Goal: Information Seeking & Learning: Check status

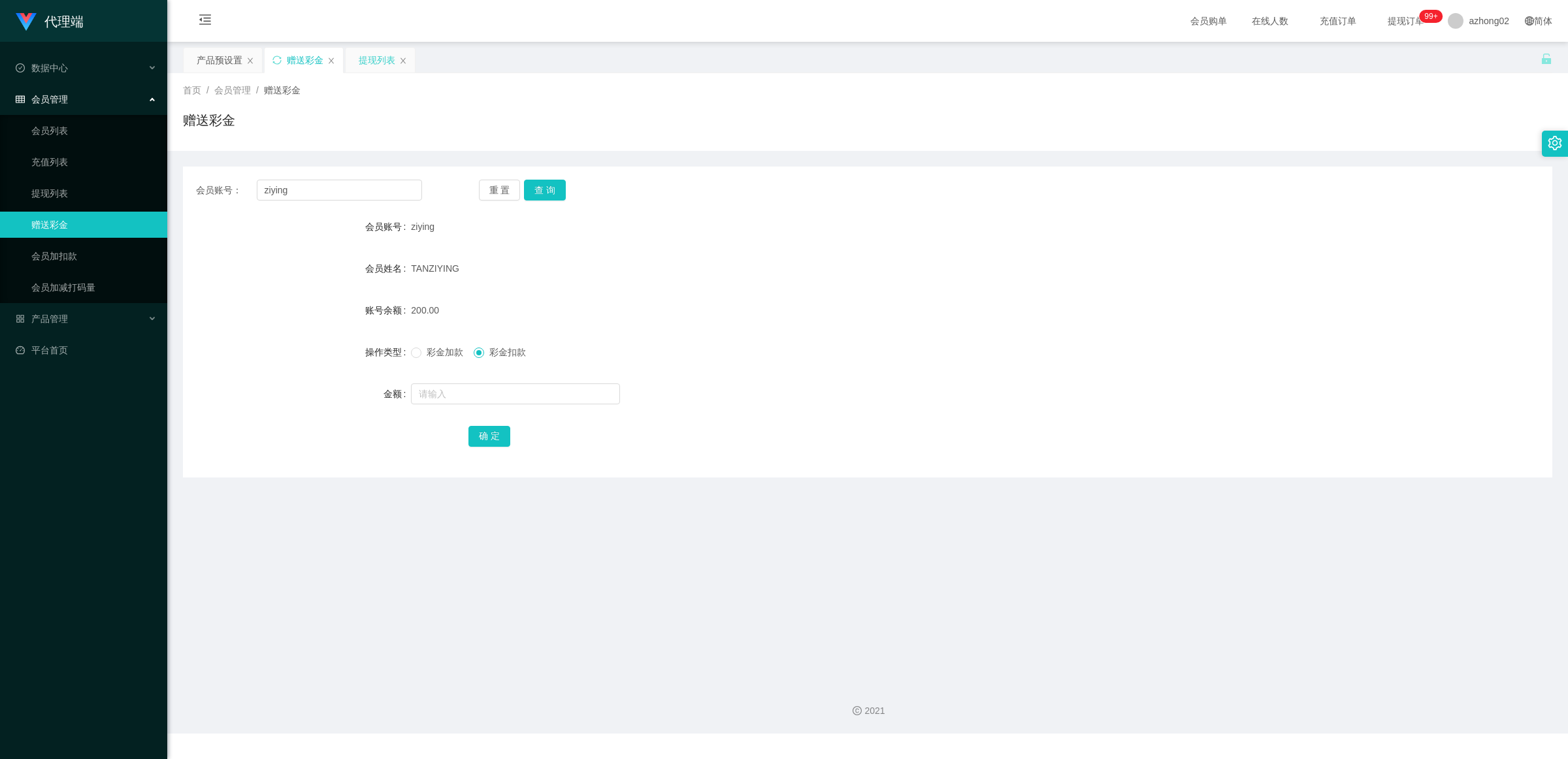
click at [370, 61] on div "提现列表" at bounding box center [376, 60] width 36 height 25
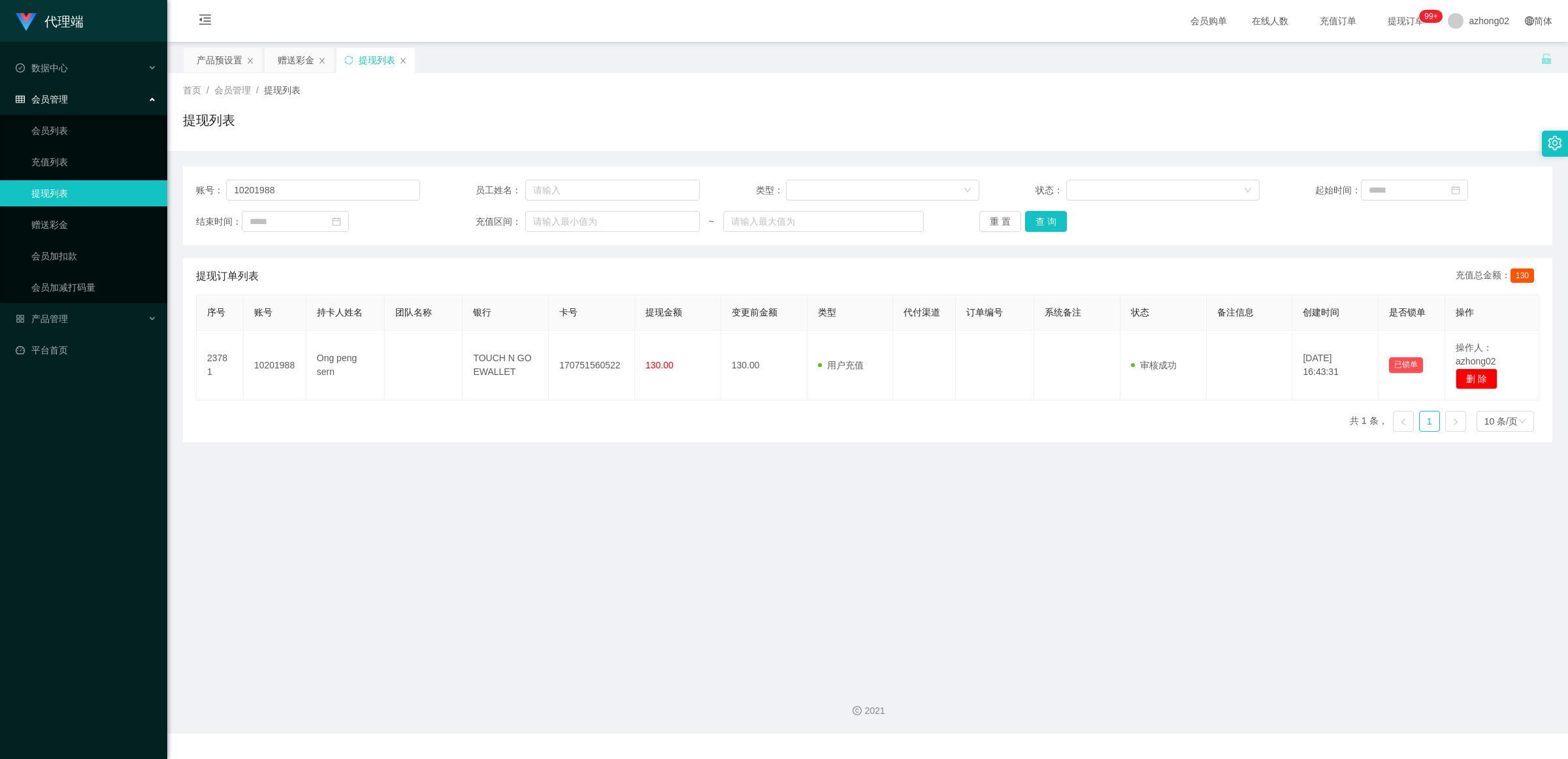
click at [393, 176] on div "账号： 10201988 员工姓名： 类型： 状态： 起始时间： 结束时间： 充值区间： ~ 重 置 查 询" at bounding box center [868, 206] width 1370 height 79
drag, startPoint x: 348, startPoint y: 191, endPoint x: 119, endPoint y: 186, distance: 229.1
click at [119, 186] on section "代理端 数据中心 会员管理 会员列表 充值列表 提现列表 赠送彩金 会员加扣款 会员加减打码量 产品管理 开奖记录 注单管理 产品列表 即时注单 产品预设置 …" at bounding box center [784, 367] width 1568 height 734
click at [1052, 232] on button "查 询" at bounding box center [1046, 221] width 42 height 21
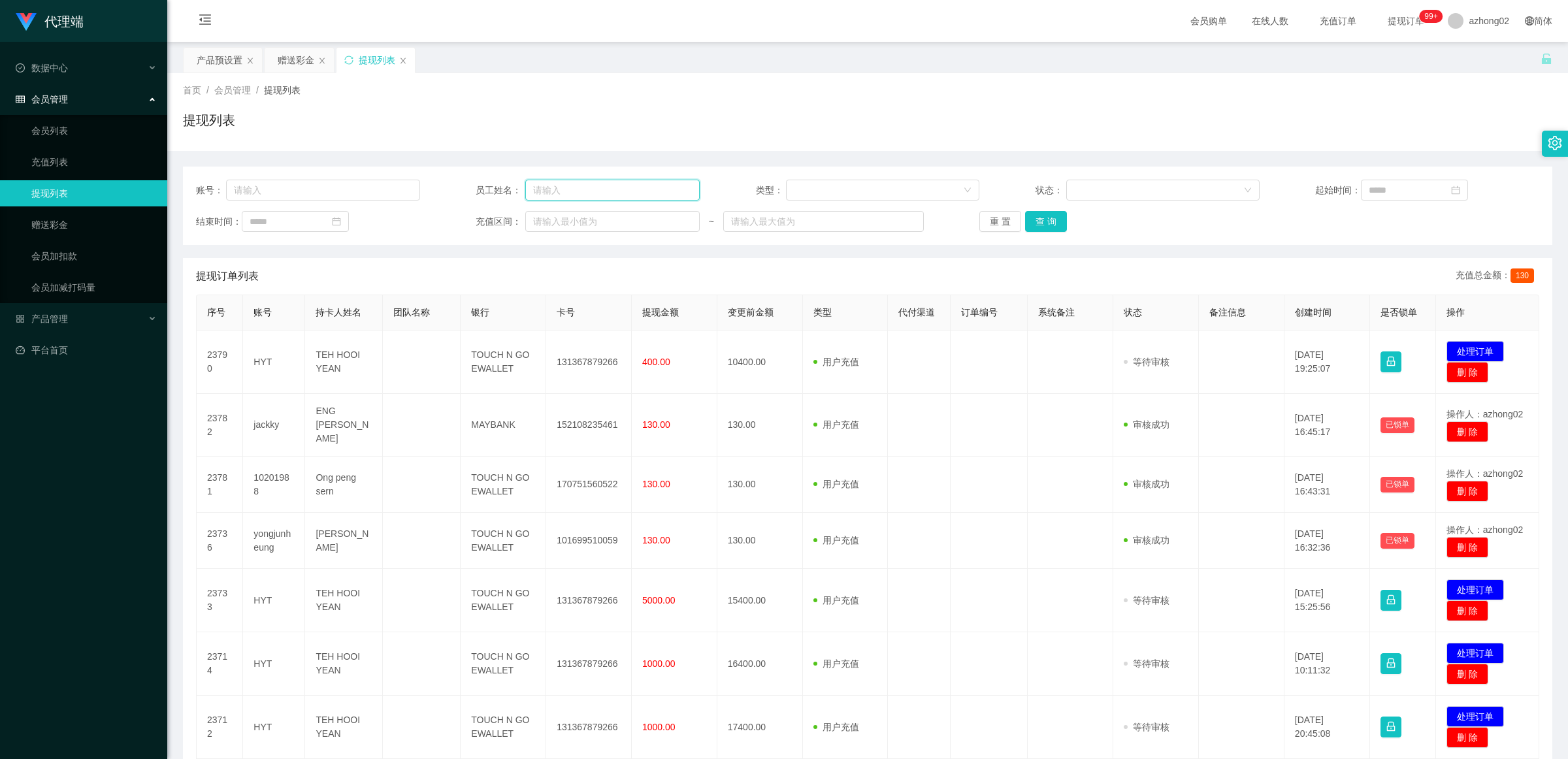
click at [631, 184] on input "text" at bounding box center [613, 190] width 174 height 21
click at [323, 194] on input "text" at bounding box center [323, 190] width 194 height 21
paste input "10201988"
type input "10201988"
click at [1030, 222] on button "查 询" at bounding box center [1046, 221] width 42 height 21
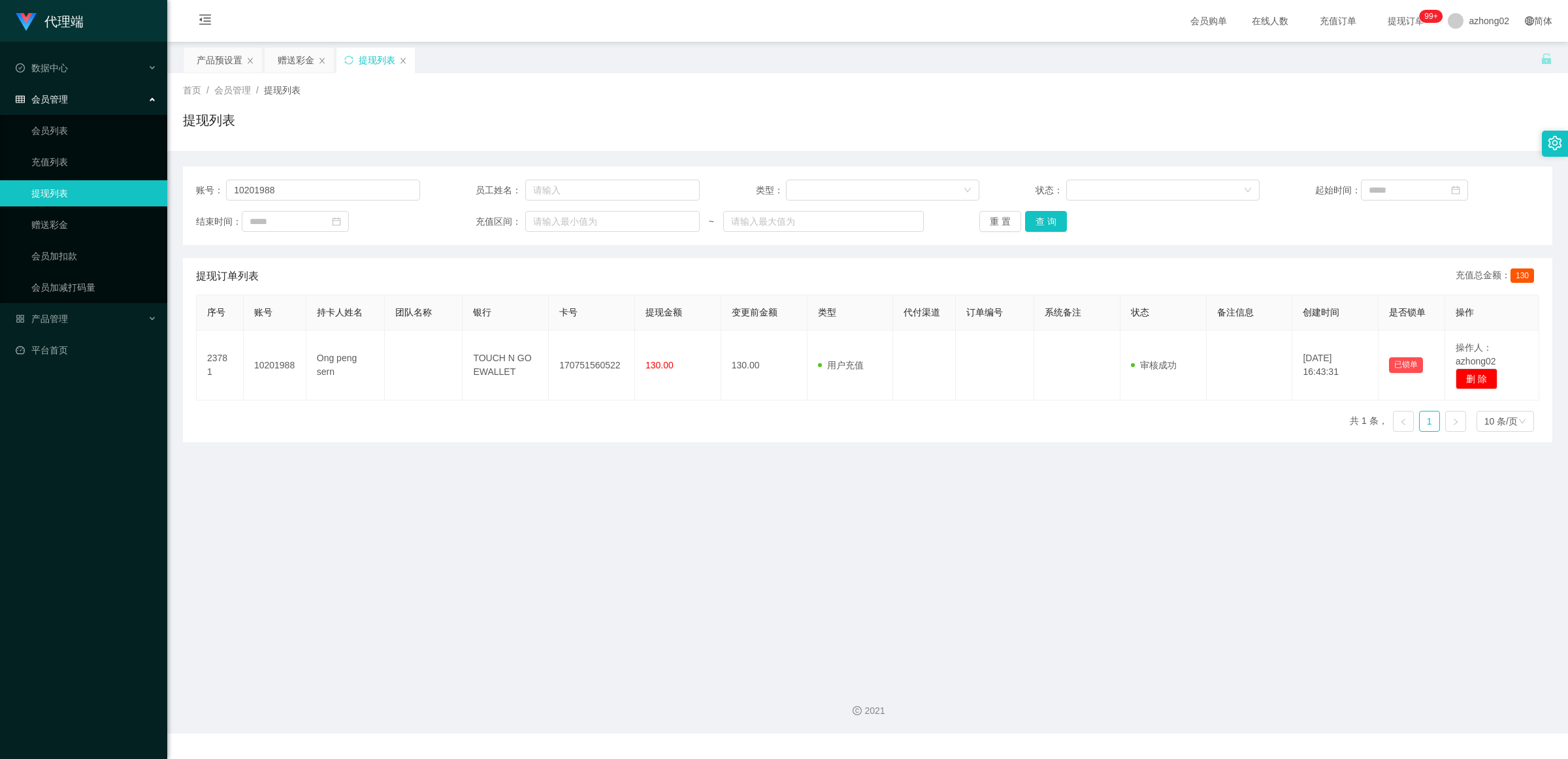
click at [613, 453] on main "关闭左侧 关闭右侧 关闭其它 刷新页面 产品预设置 赠送彩金 提现列表 首页 / 会员管理 / 提现列表 / 提现列表 账号： 10201988 员工姓名： …" at bounding box center [868, 358] width 1401 height 631
click at [69, 62] on div "数据中心" at bounding box center [84, 68] width 167 height 26
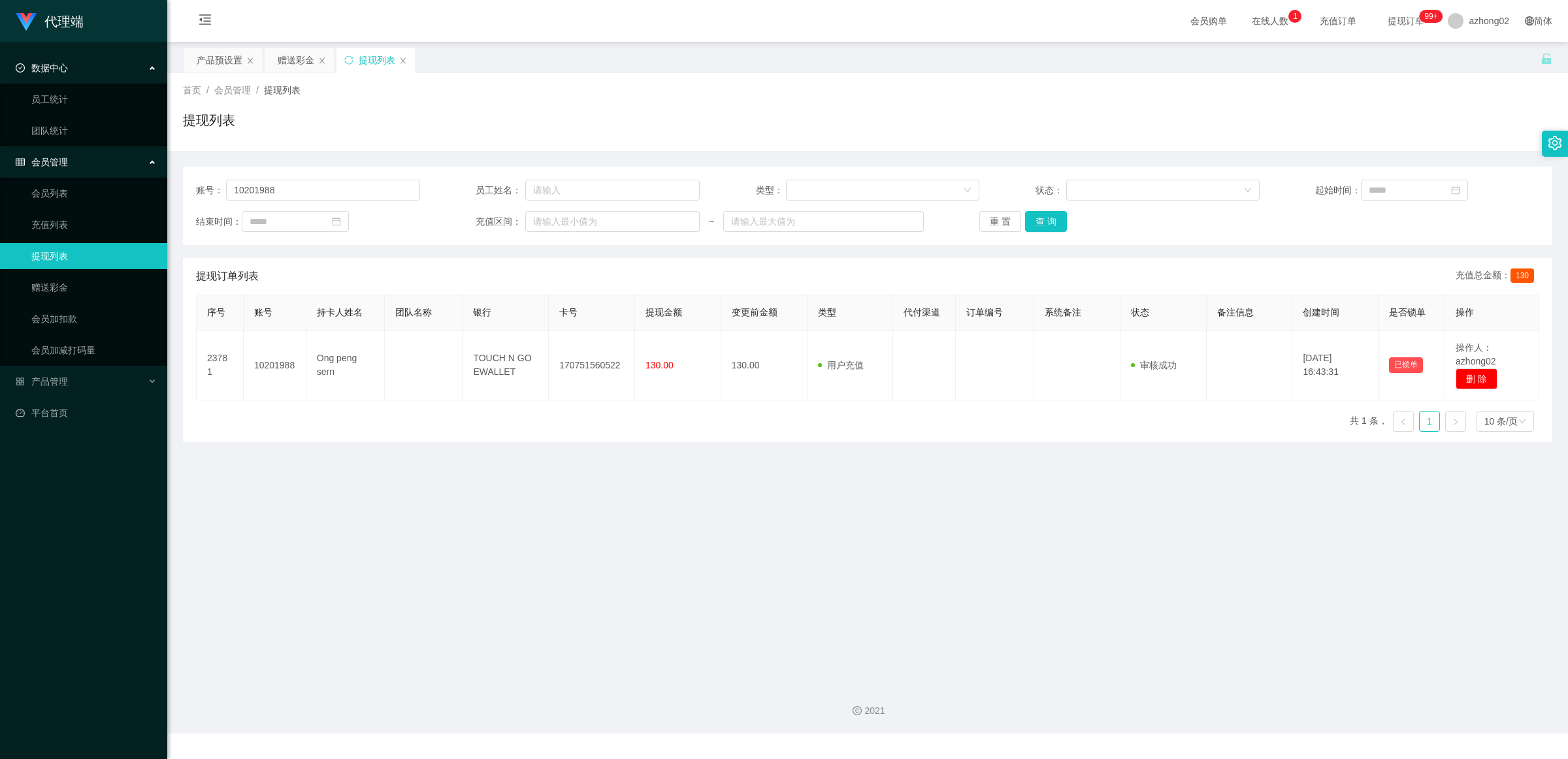
click at [187, 87] on span "首页" at bounding box center [192, 90] width 19 height 11
click at [191, 90] on span "首页" at bounding box center [192, 90] width 19 height 11
click at [196, 90] on span "首页" at bounding box center [192, 90] width 19 height 11
copy span "首页"
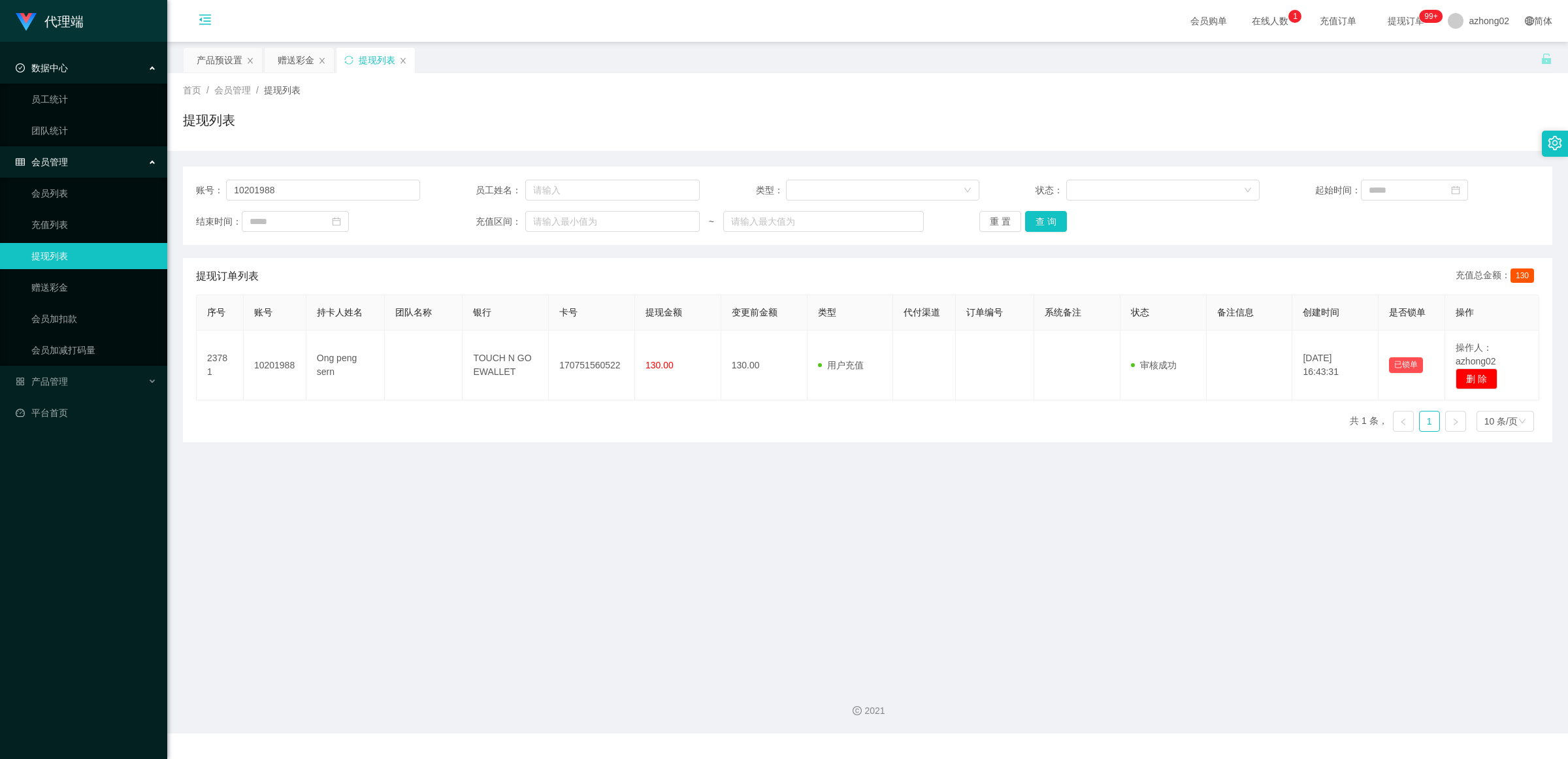
click at [197, 15] on icon "图标: menu-fold" at bounding box center [205, 21] width 44 height 42
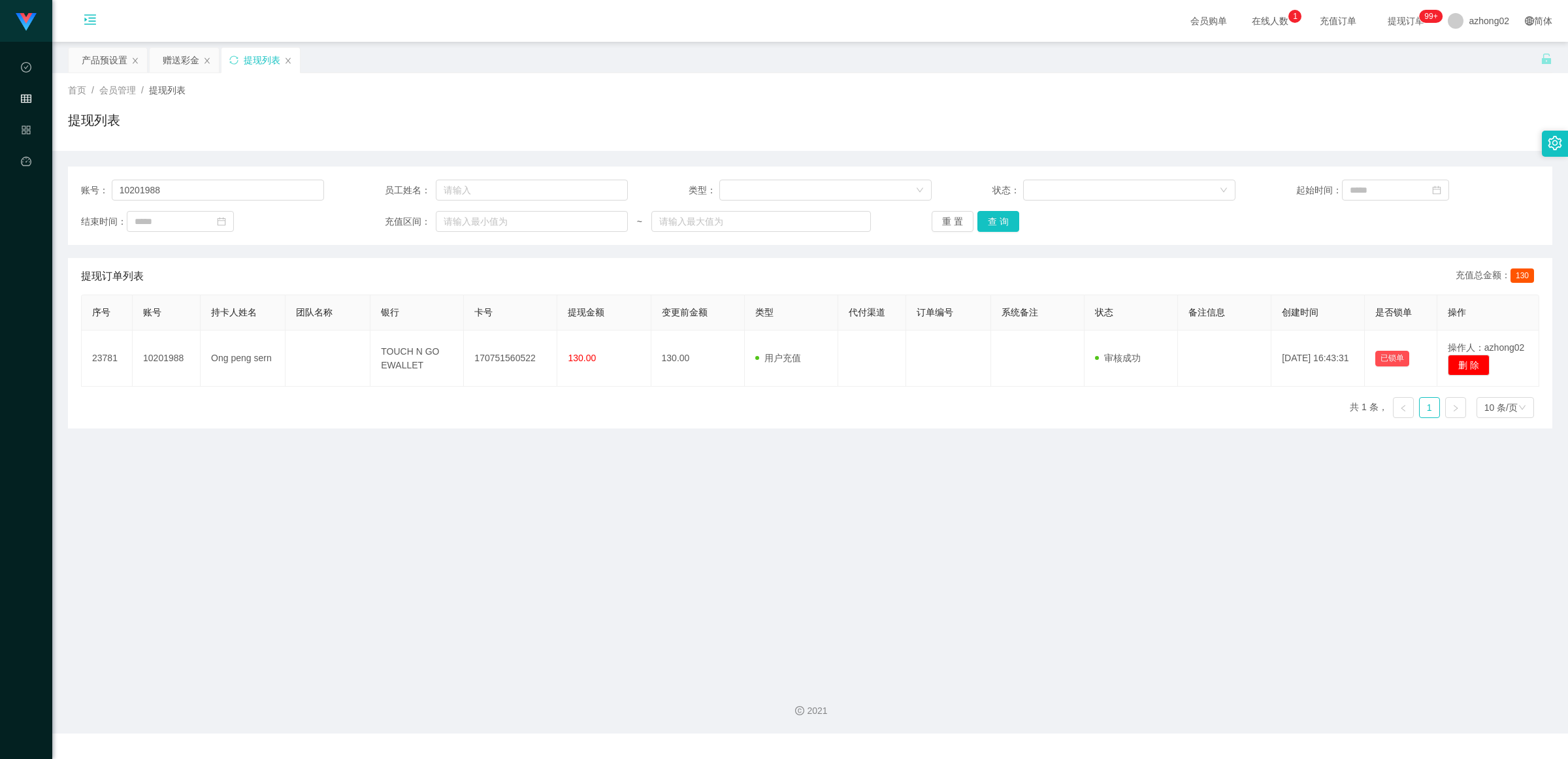
click at [89, 13] on icon "图标: menu-unfold" at bounding box center [90, 19] width 13 height 13
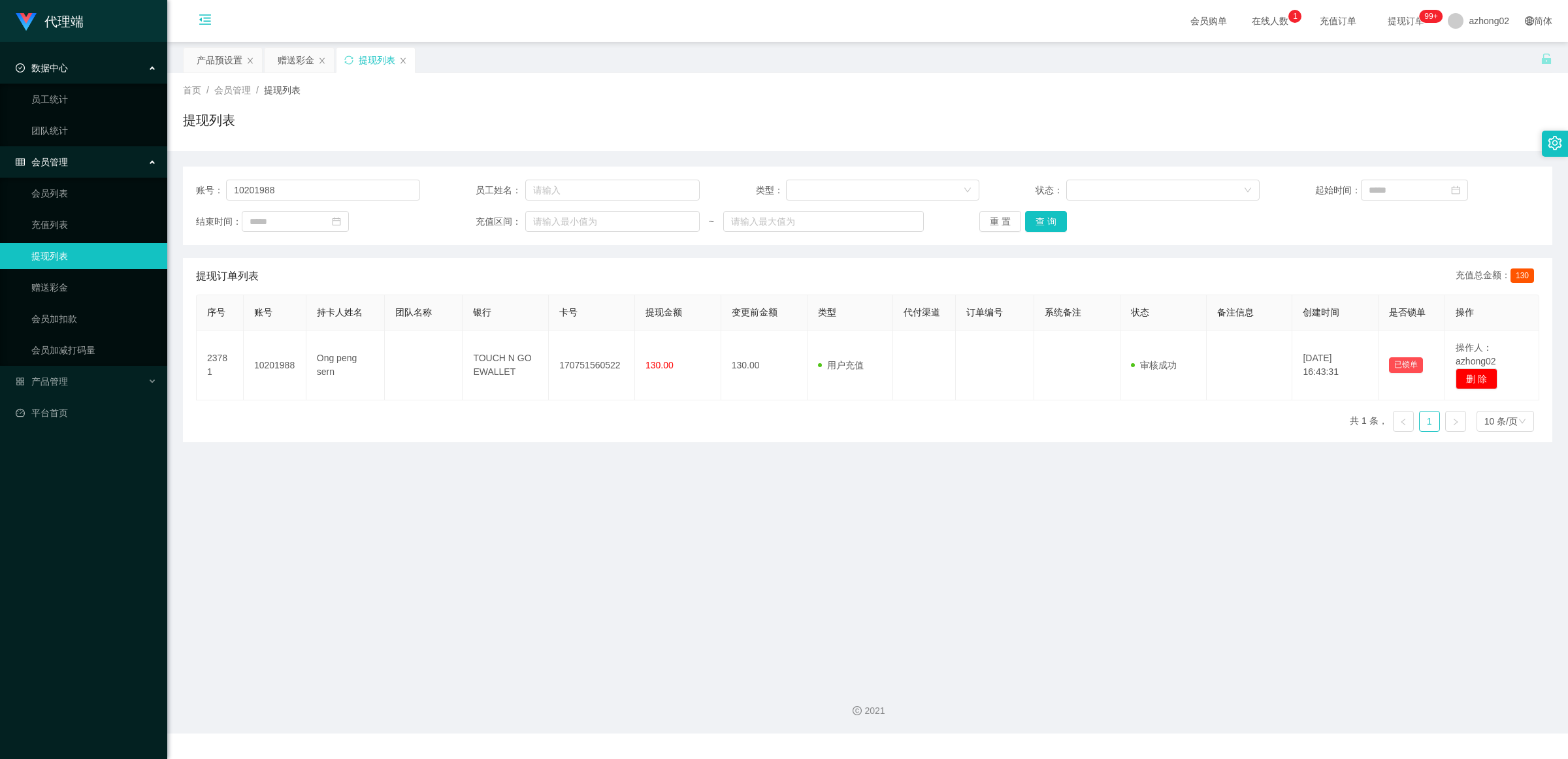
click at [190, 94] on span "首页" at bounding box center [192, 90] width 19 height 11
click at [198, 98] on div "首页 / 会员管理 / 提现列表 / 提现列表" at bounding box center [868, 112] width 1370 height 57
click at [198, 85] on span "首页" at bounding box center [192, 90] width 19 height 11
click at [295, 58] on div "赠送彩金" at bounding box center [296, 60] width 36 height 25
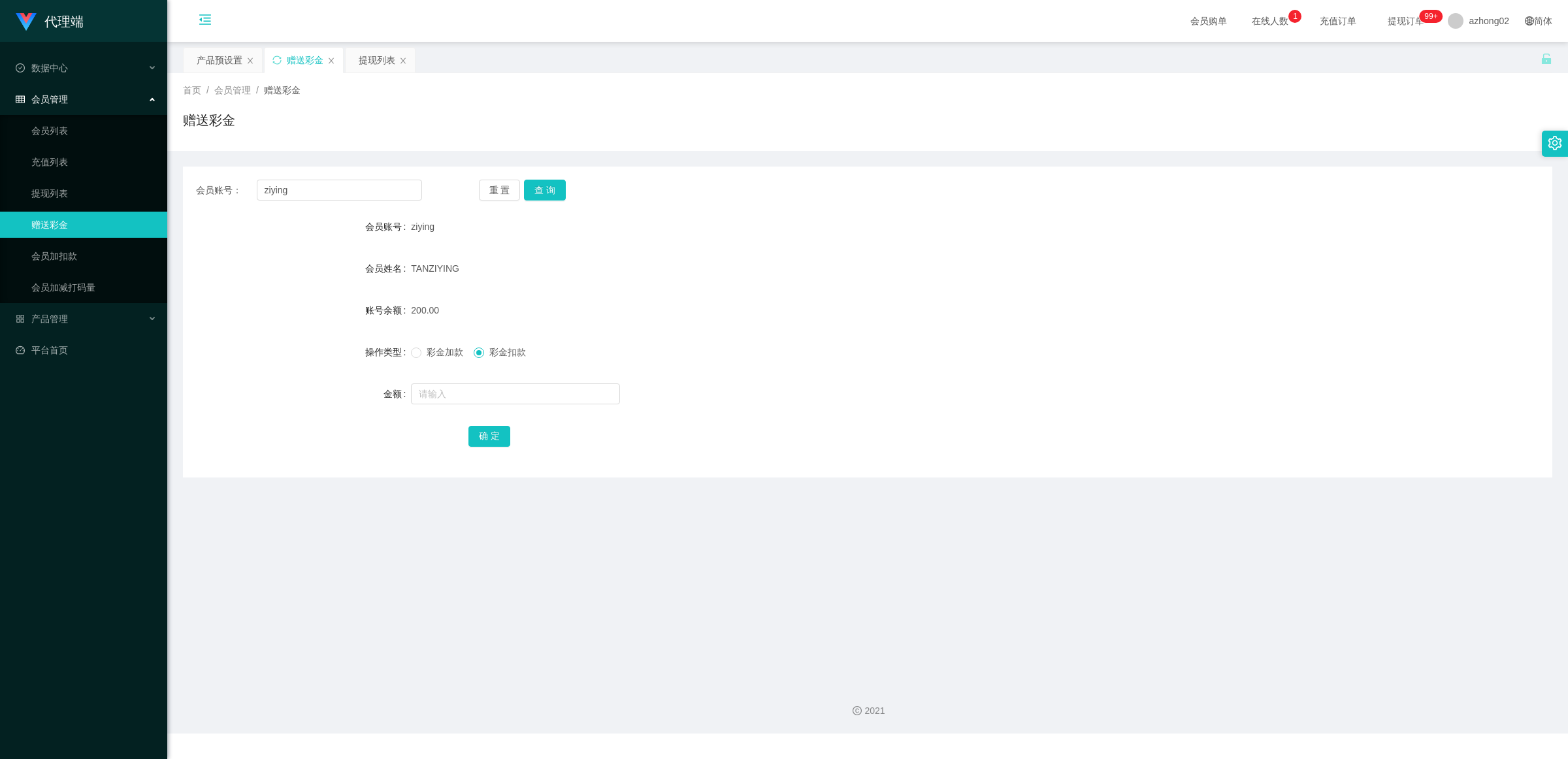
click at [189, 87] on span "首页" at bounding box center [192, 90] width 19 height 11
click at [211, 64] on div "产品预设置" at bounding box center [219, 60] width 46 height 25
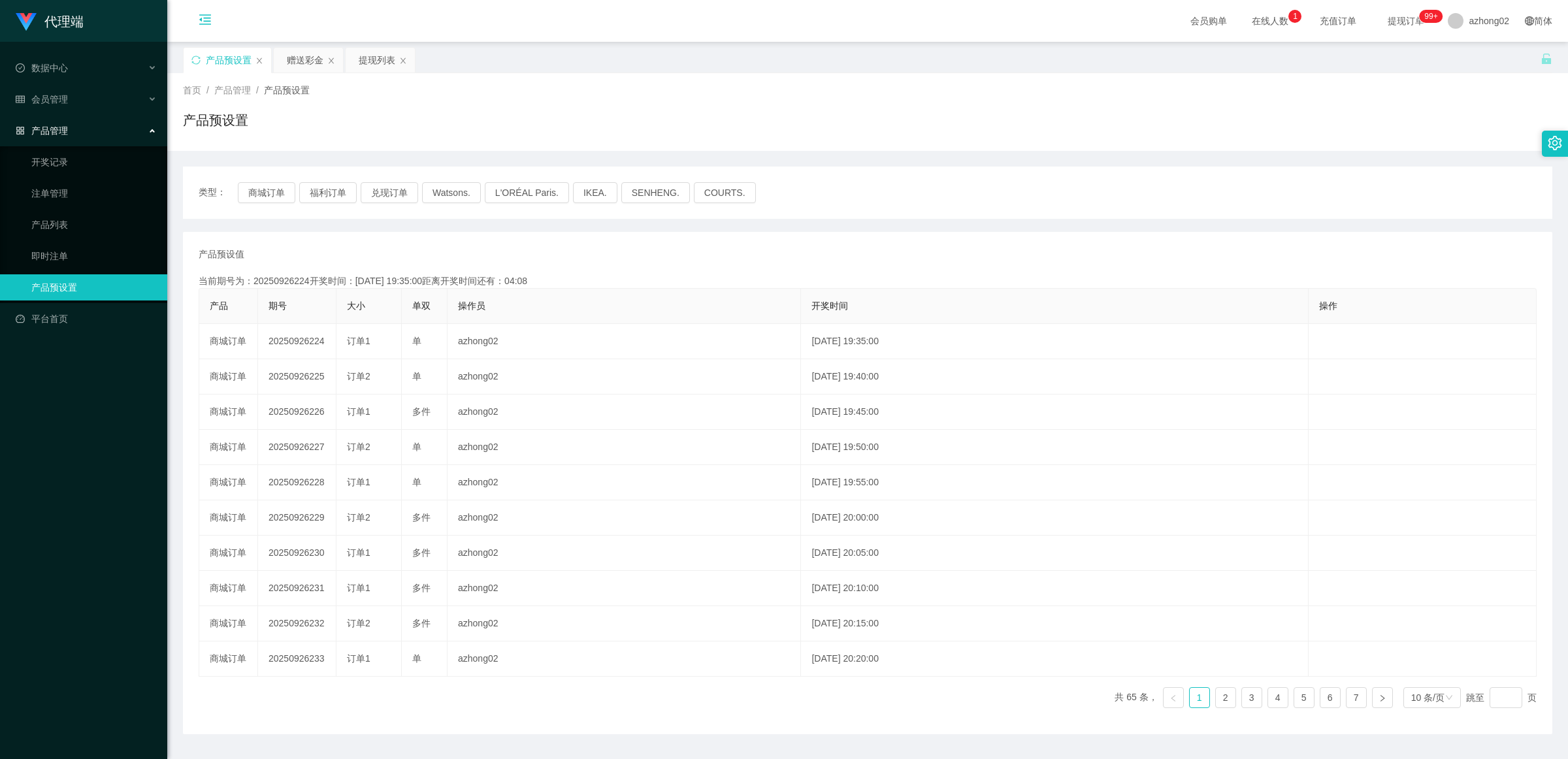
click at [197, 89] on span "首页" at bounding box center [192, 90] width 19 height 11
click at [196, 89] on span "首页" at bounding box center [192, 90] width 19 height 11
copy span "/"
click at [196, 89] on span "首页" at bounding box center [192, 90] width 19 height 11
copy div "首页 / 产品管理 / 产品预设置 /"
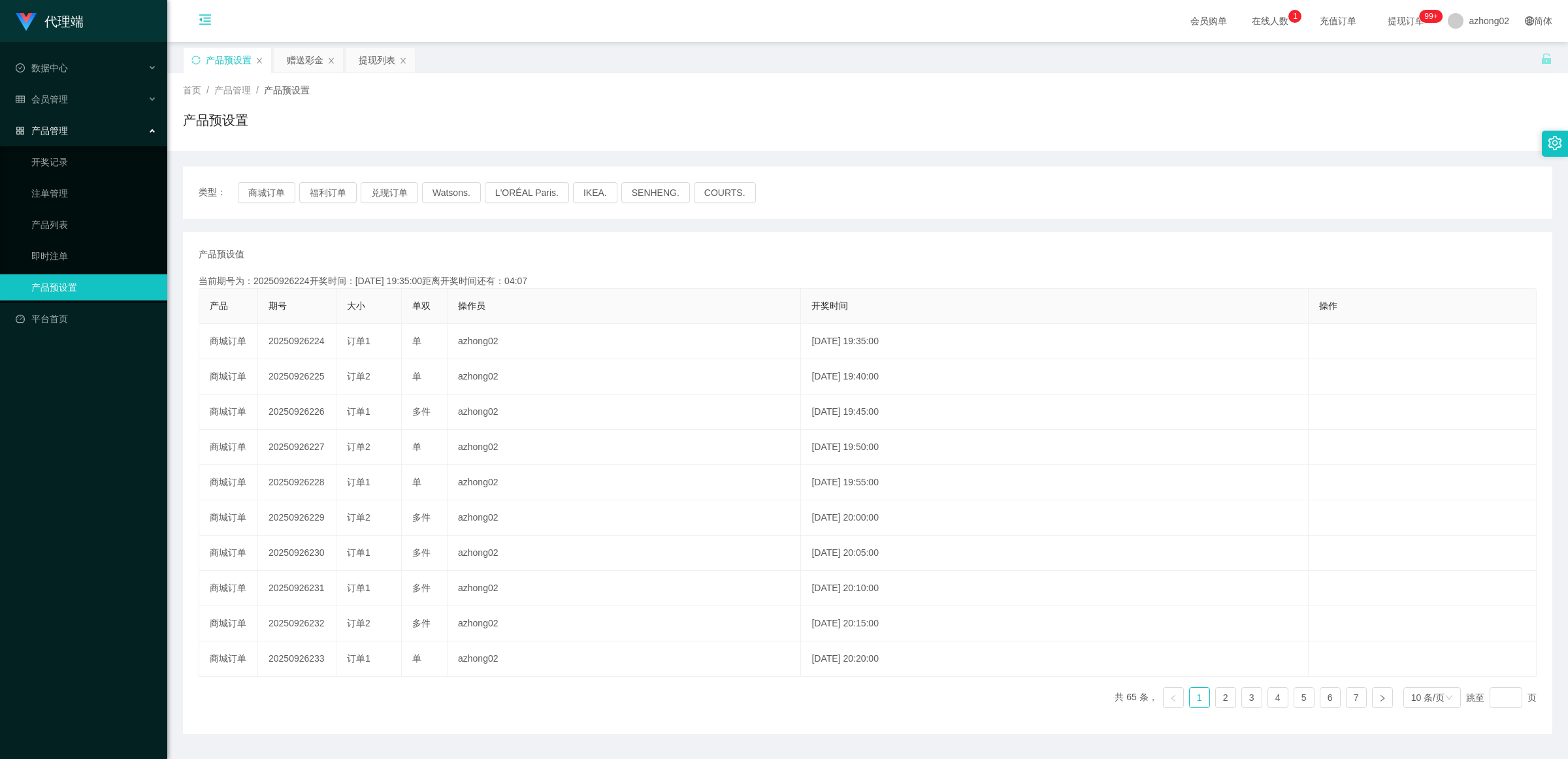
click at [72, 124] on div "产品管理" at bounding box center [84, 131] width 167 height 26
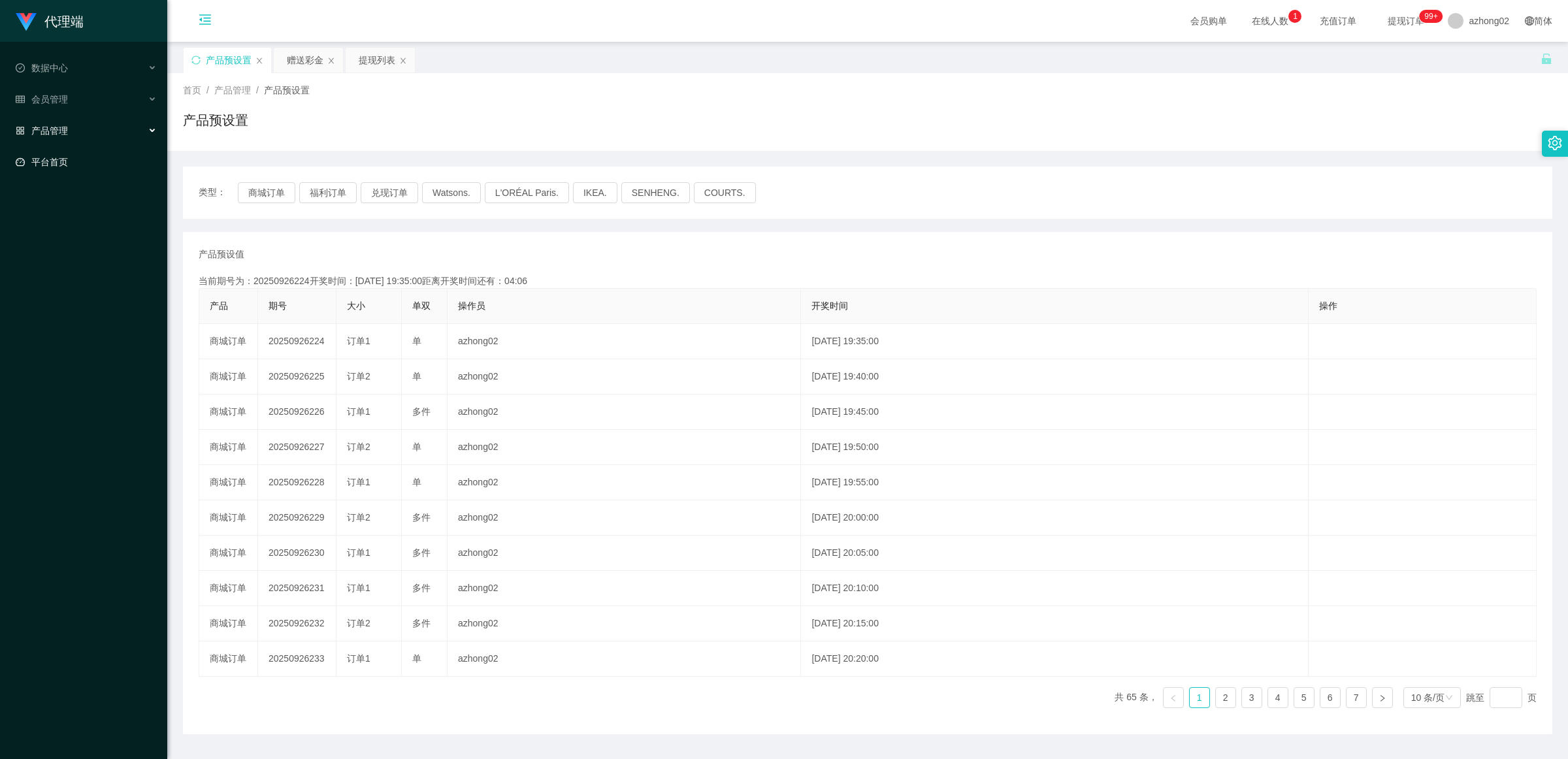
click at [62, 159] on link "平台首页" at bounding box center [86, 162] width 141 height 26
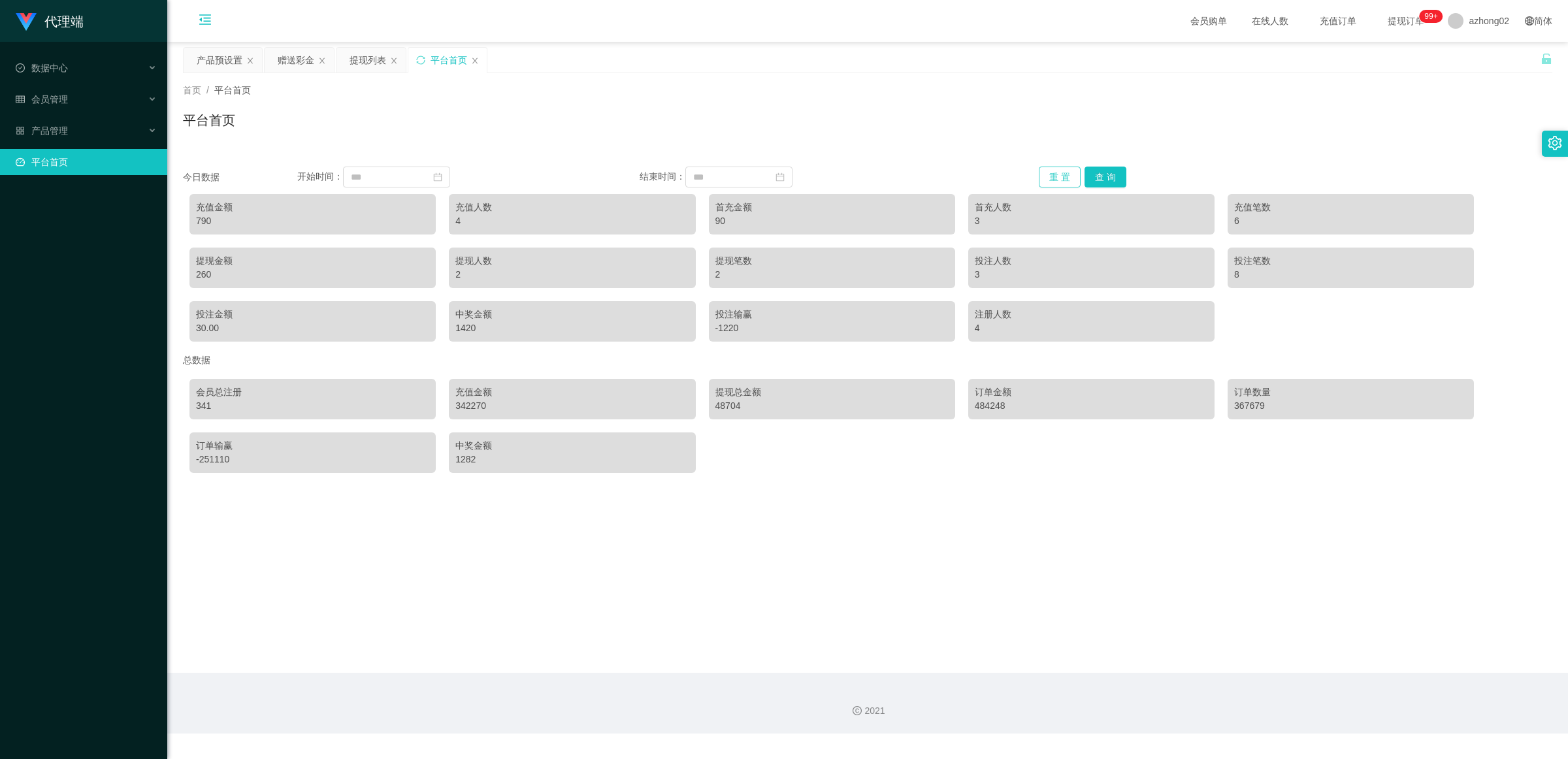
click at [1054, 177] on button "重 置" at bounding box center [1060, 176] width 42 height 21
click at [1052, 177] on button "重 置" at bounding box center [1060, 176] width 42 height 21
click at [304, 212] on div "充值金额" at bounding box center [313, 207] width 233 height 14
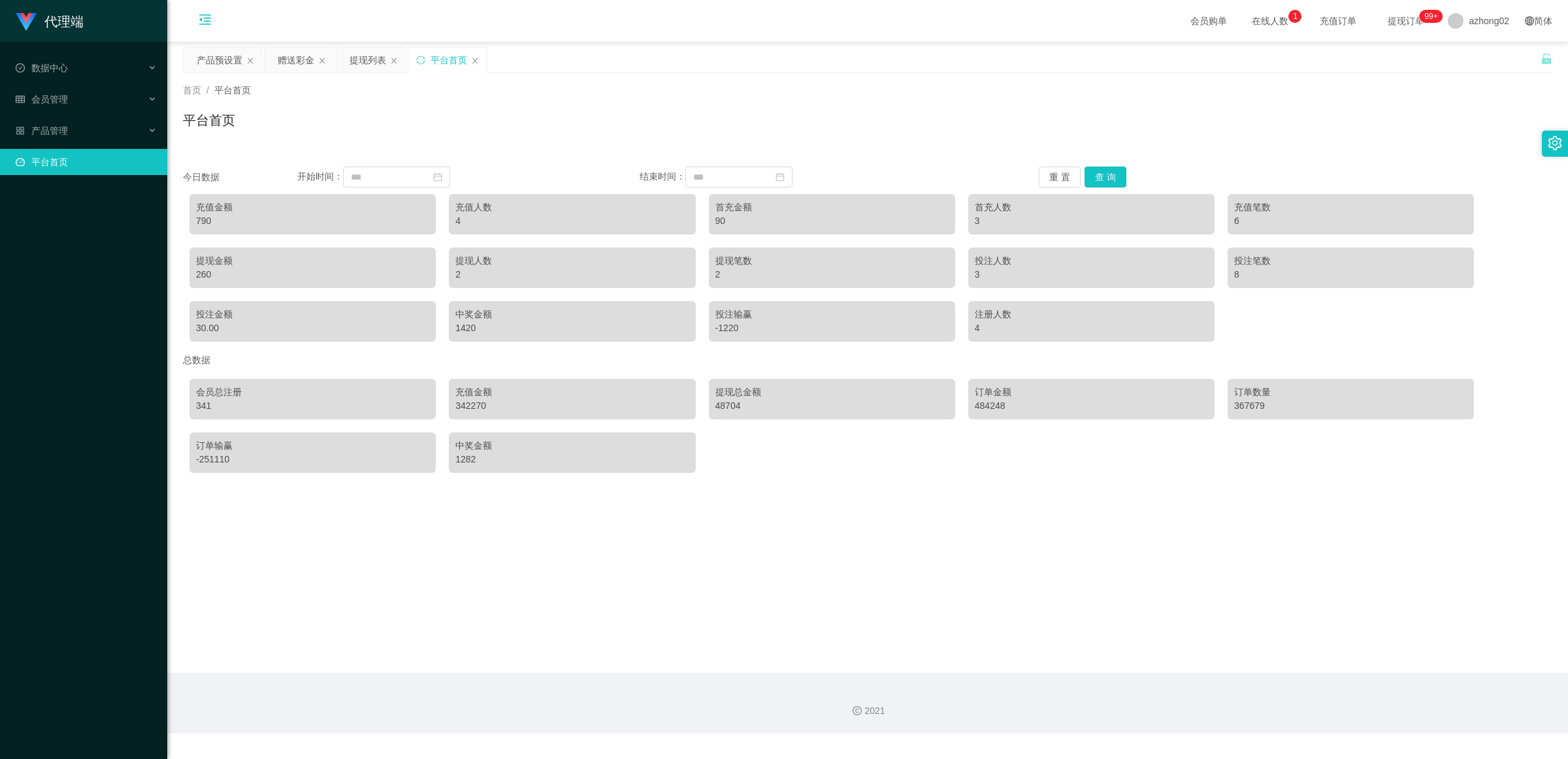
click at [497, 224] on div "4" at bounding box center [572, 221] width 233 height 14
click at [1097, 179] on button "查 询" at bounding box center [1105, 176] width 42 height 21
click at [939, 219] on div "90" at bounding box center [832, 221] width 233 height 14
click at [598, 223] on div "4" at bounding box center [572, 221] width 233 height 14
drag, startPoint x: 548, startPoint y: 219, endPoint x: 464, endPoint y: 223, distance: 84.1
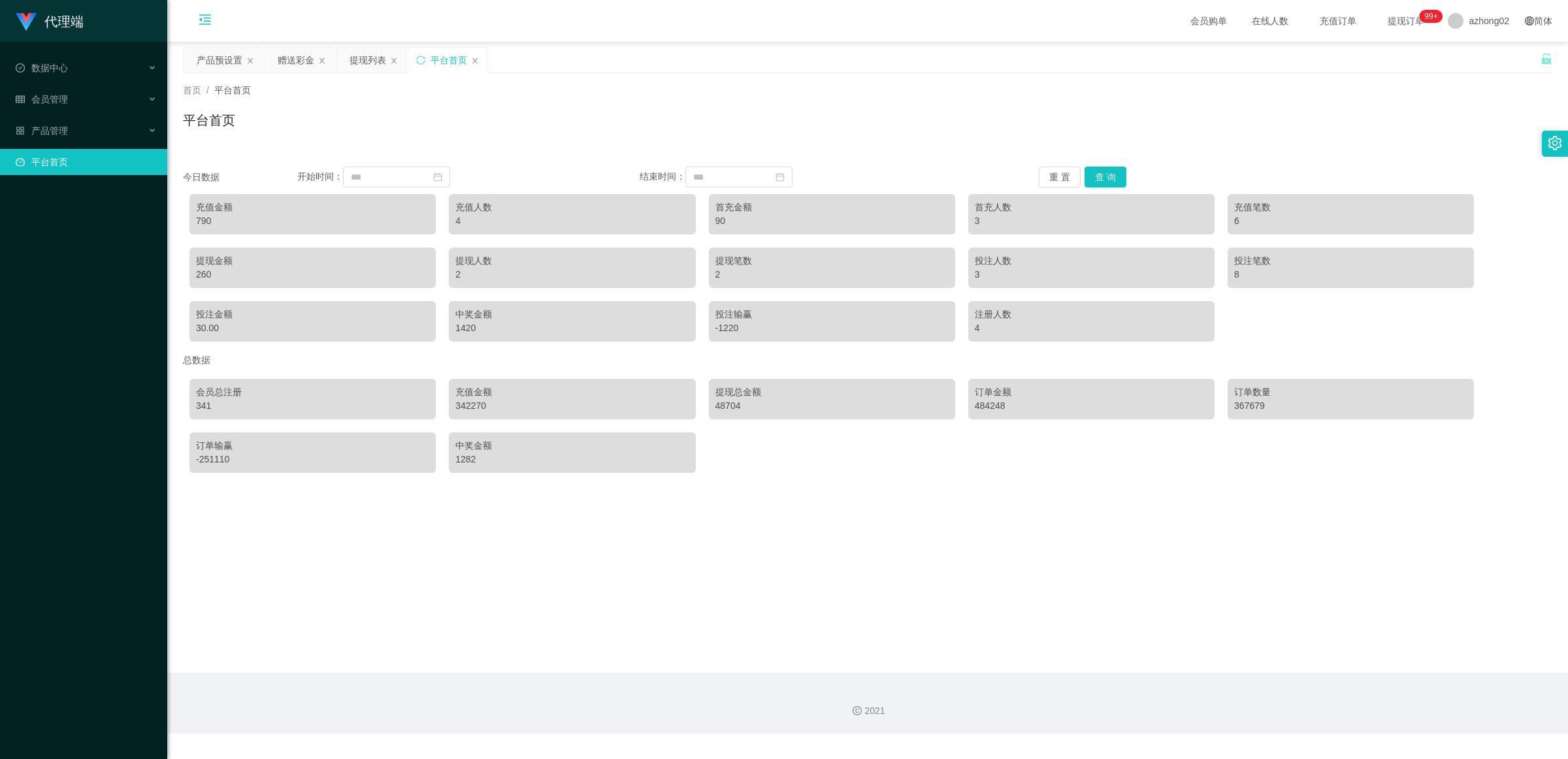
click at [547, 220] on div "4" at bounding box center [572, 221] width 233 height 14
click at [465, 213] on div "充值人数 4" at bounding box center [572, 214] width 246 height 41
click at [465, 212] on div "充值人数" at bounding box center [572, 207] width 233 height 14
click at [496, 209] on div "充值人数" at bounding box center [572, 207] width 233 height 14
click at [529, 510] on main "关闭左侧 关闭右侧 关闭其它 刷新页面 产品预设置 赠送彩金 提现列表 平台首页 首页 / 平台首页 / 平台首页 今日数据 开始时间： 结束时间： 重 置 …" at bounding box center [868, 358] width 1401 height 631
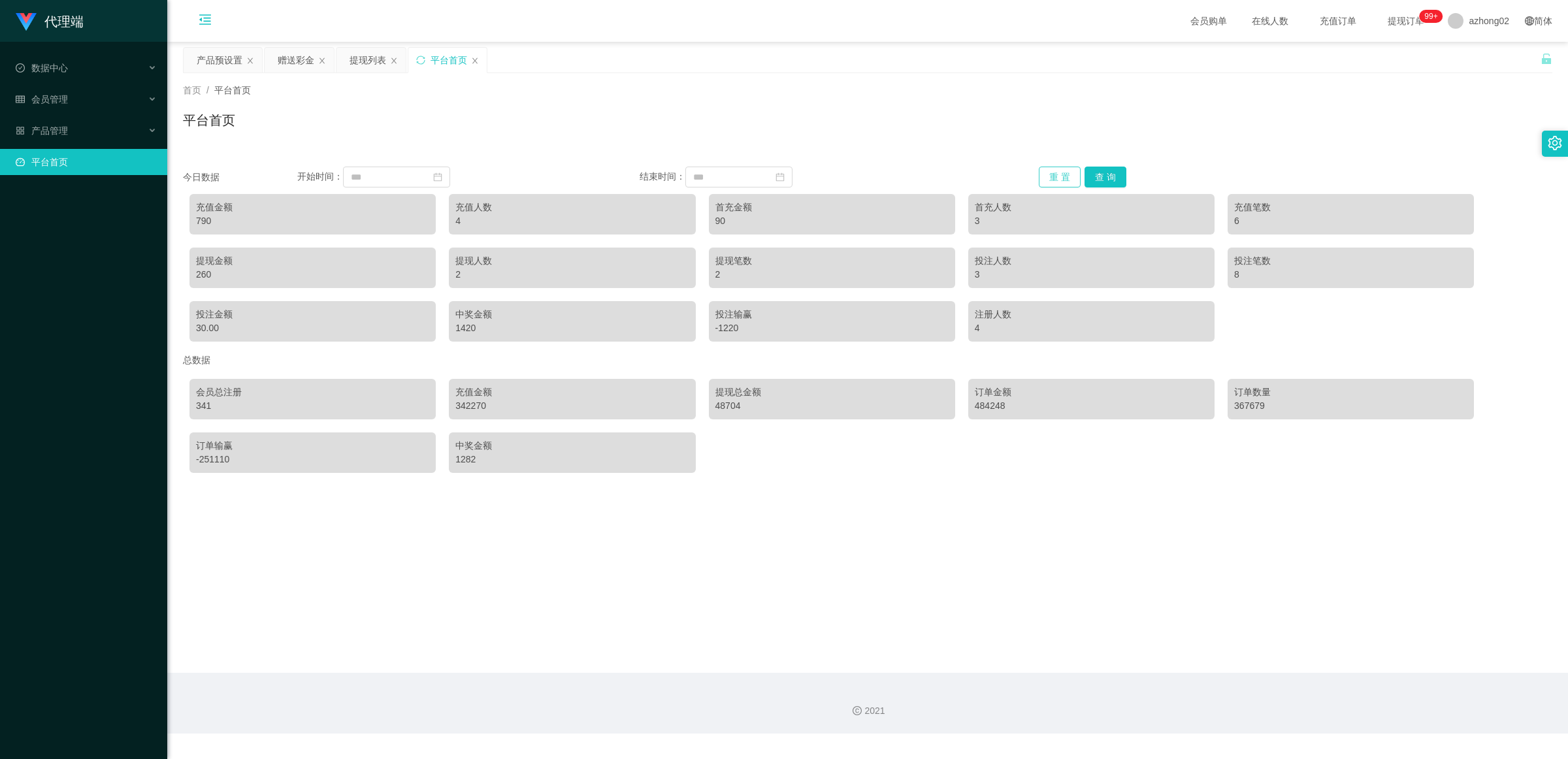
click at [1063, 171] on button "重 置" at bounding box center [1060, 176] width 42 height 21
click at [393, 206] on div "充值金额" at bounding box center [313, 207] width 233 height 14
